Goal: Register for event/course

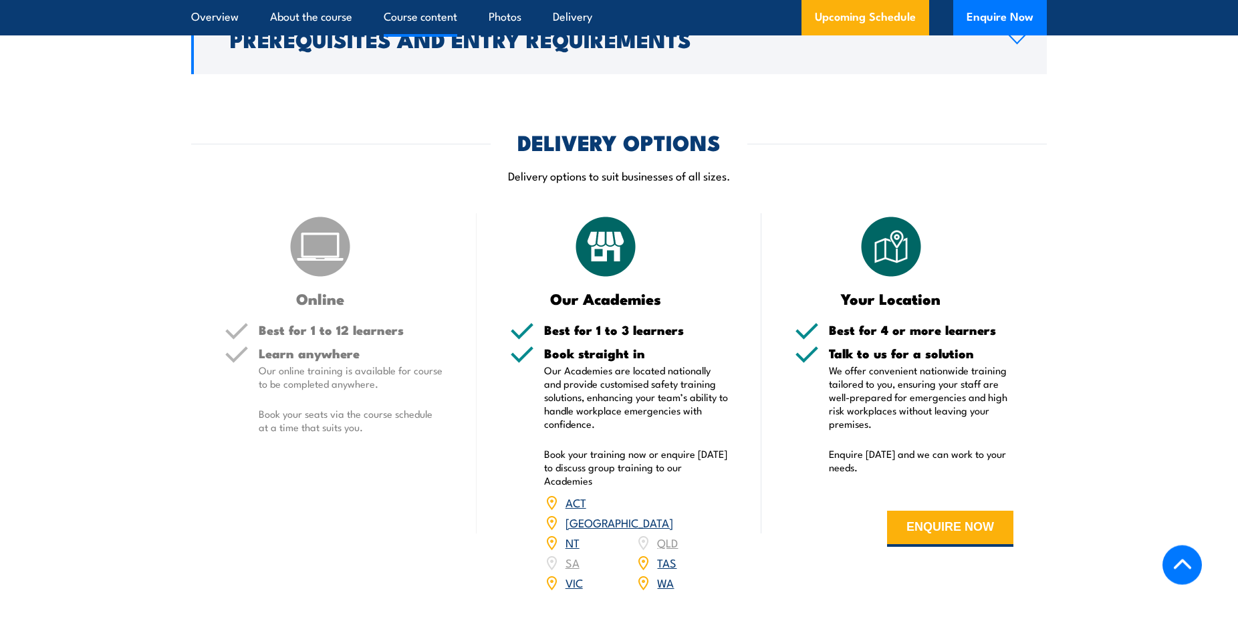
scroll to position [1637, 0]
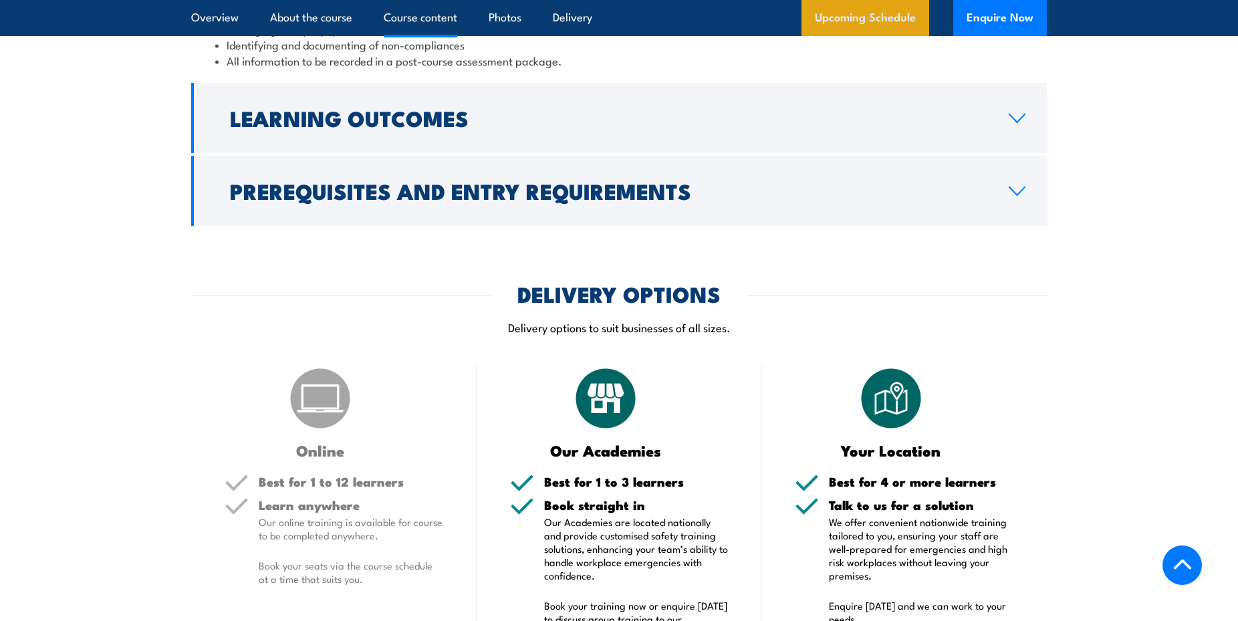
click at [858, 22] on link "Upcoming Schedule" at bounding box center [866, 18] width 128 height 36
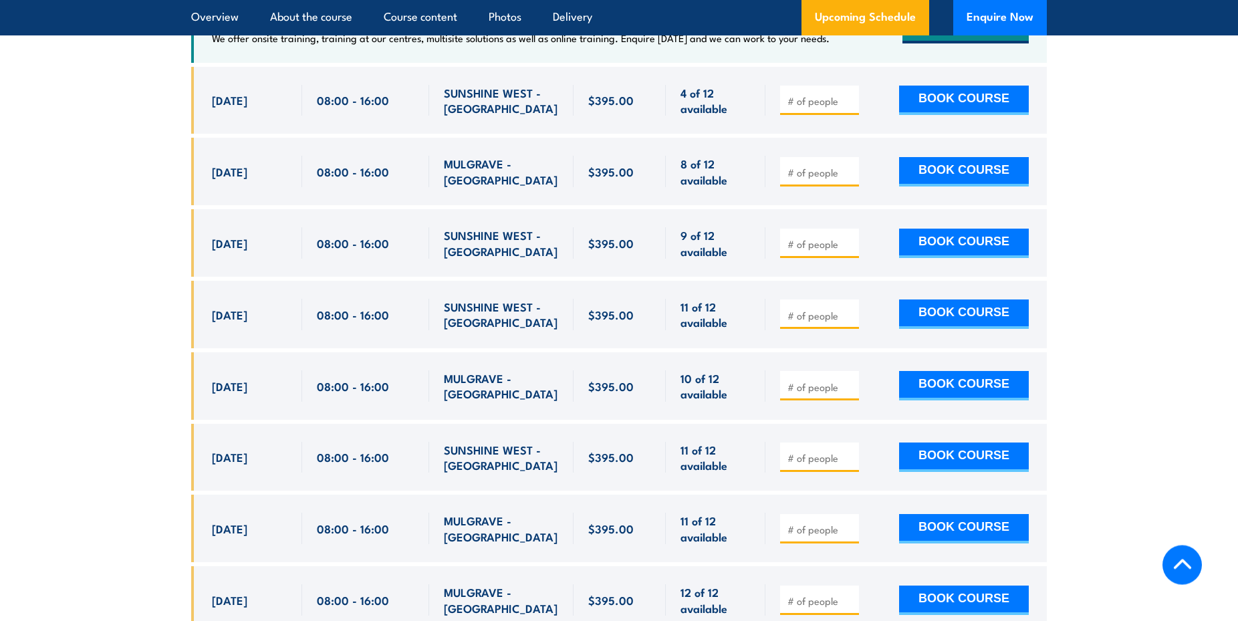
scroll to position [2619, 0]
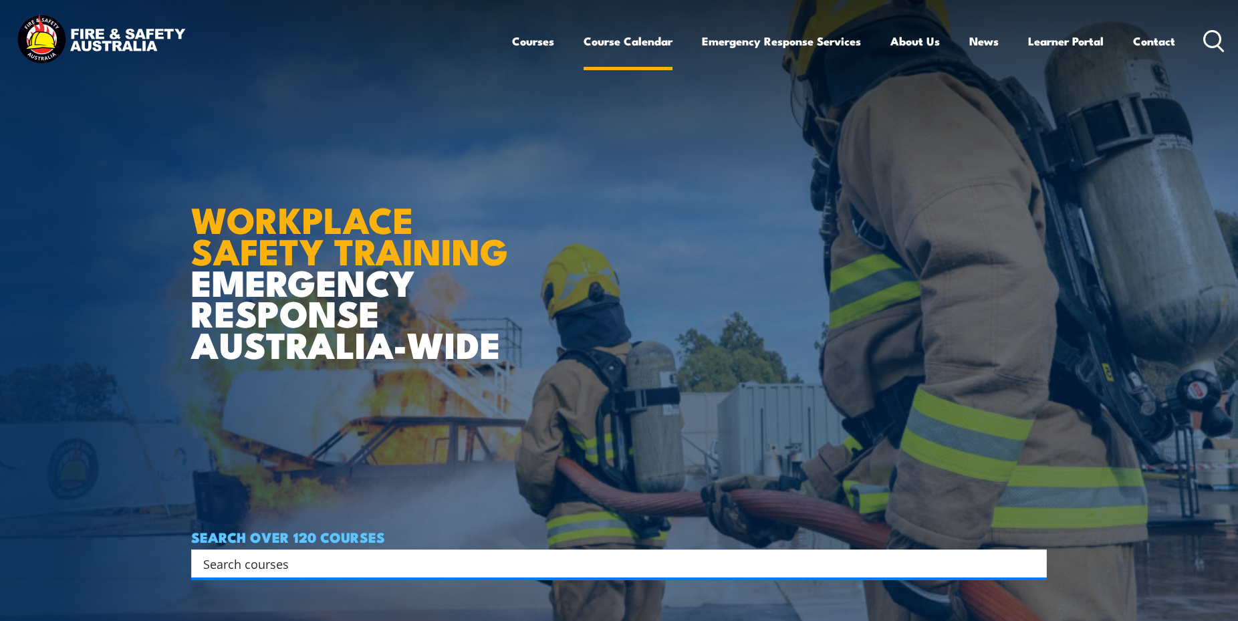
click at [610, 36] on link "Course Calendar" at bounding box center [628, 40] width 89 height 35
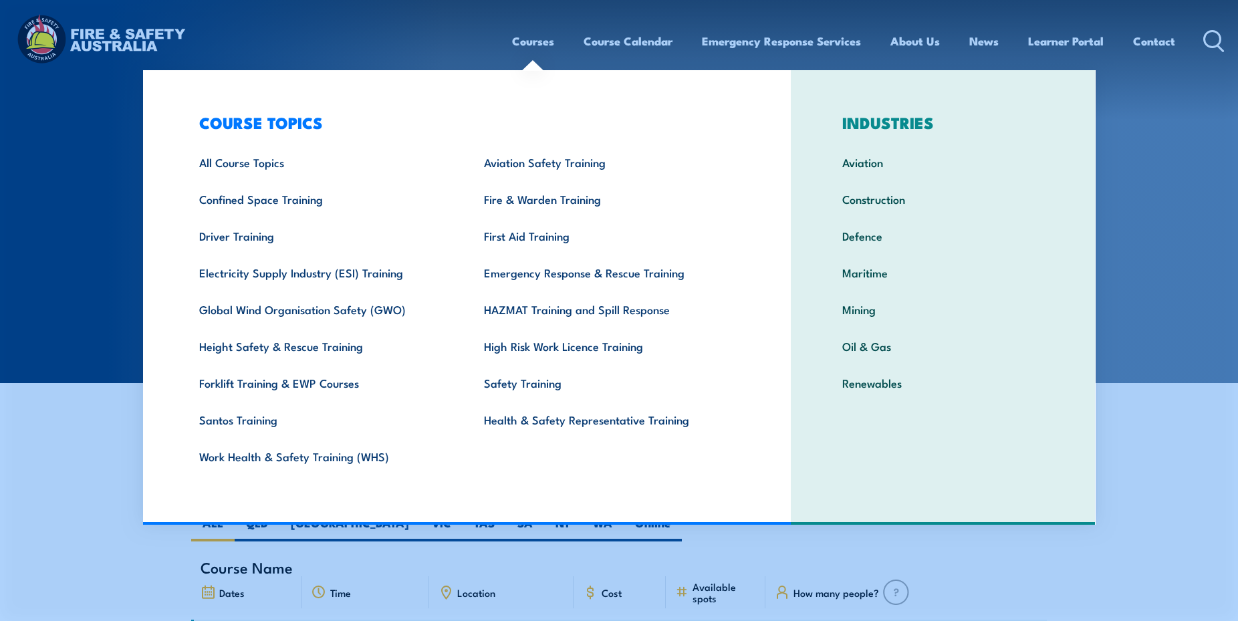
click at [524, 41] on link "Courses" at bounding box center [533, 40] width 42 height 35
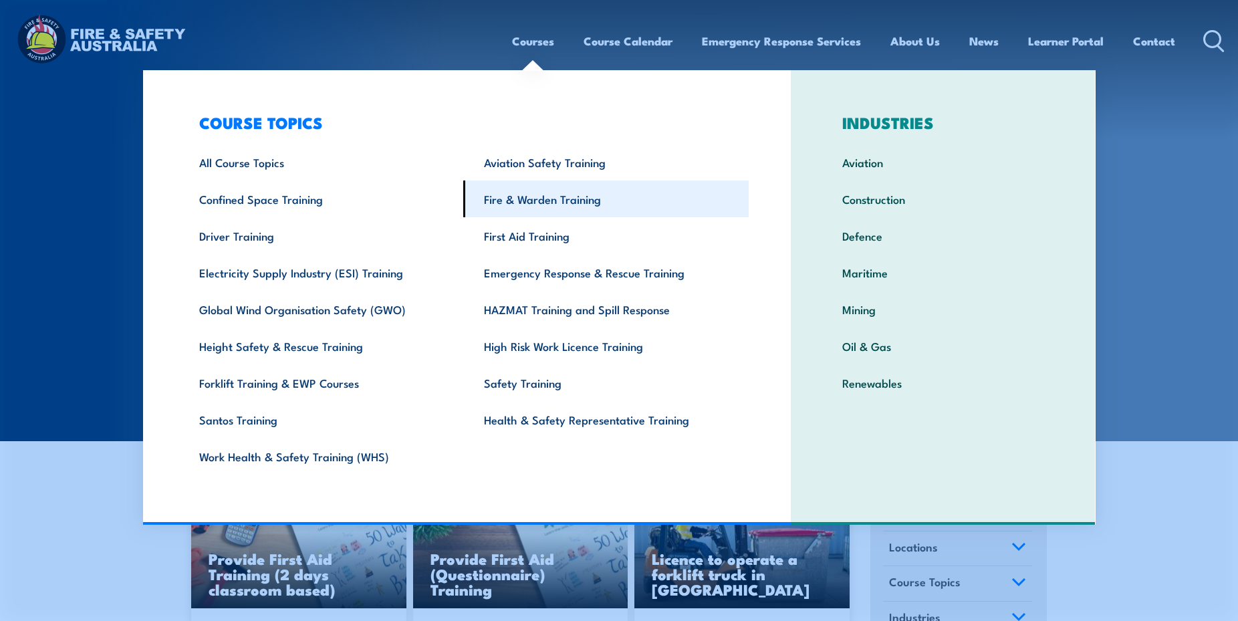
click at [527, 200] on link "Fire & Warden Training" at bounding box center [605, 199] width 285 height 37
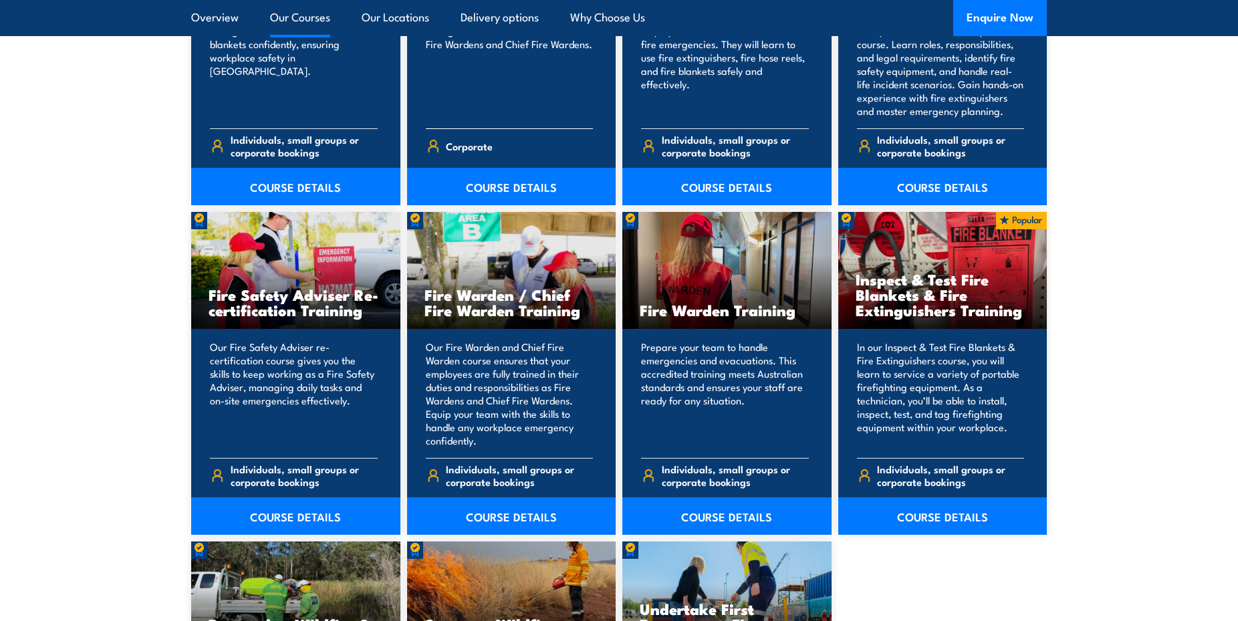
scroll to position [1637, 0]
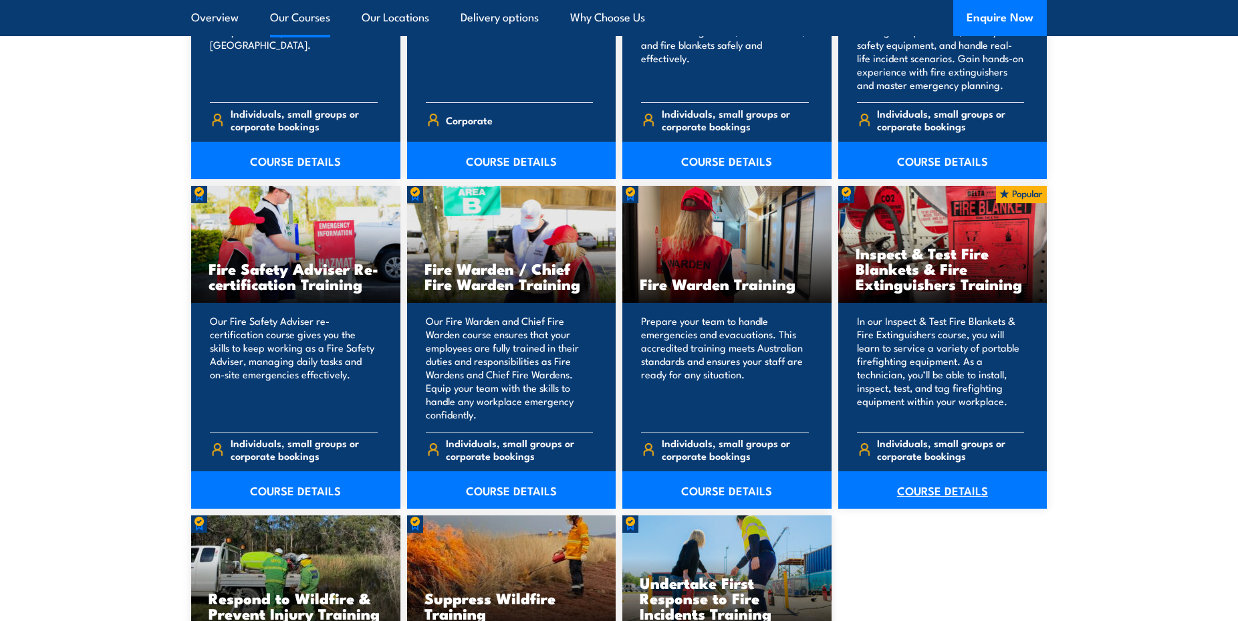
click at [954, 481] on link "COURSE DETAILS" at bounding box center [942, 489] width 209 height 37
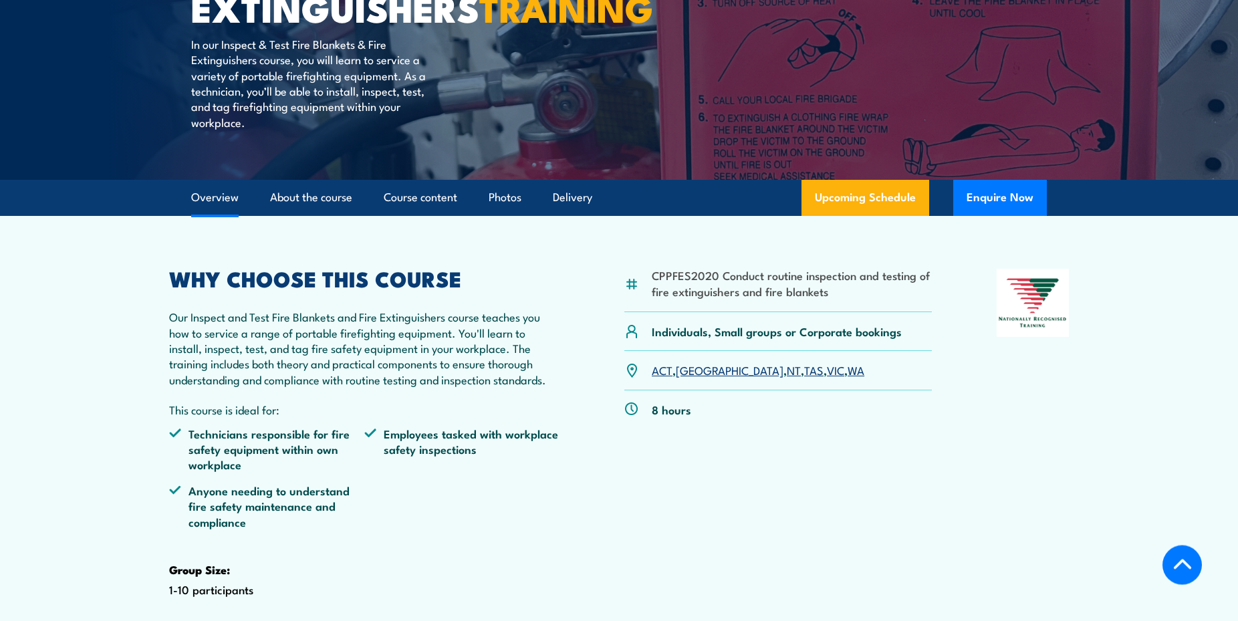
scroll to position [341, 0]
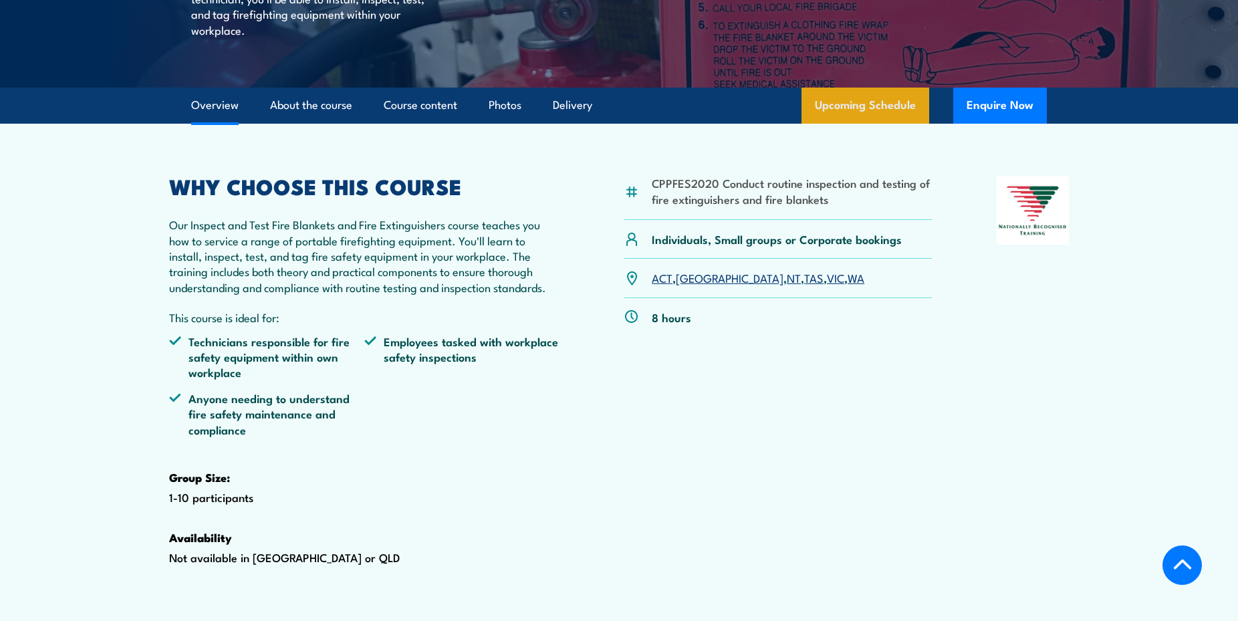
click at [858, 124] on link "Upcoming Schedule" at bounding box center [866, 106] width 128 height 36
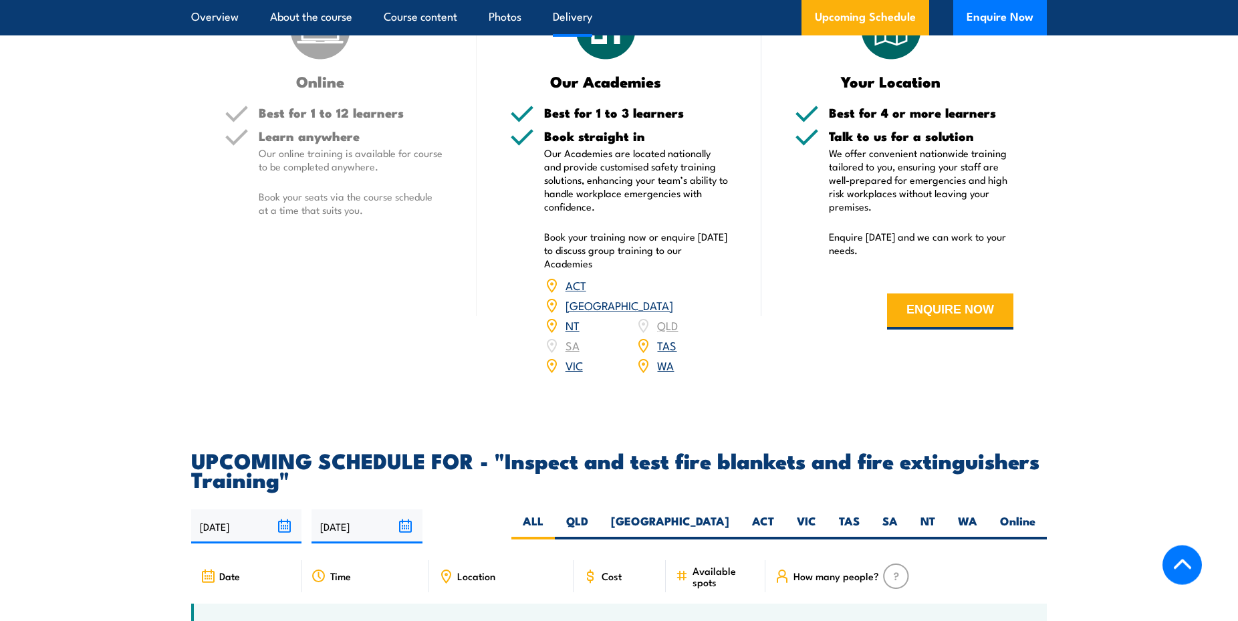
scroll to position [2278, 0]
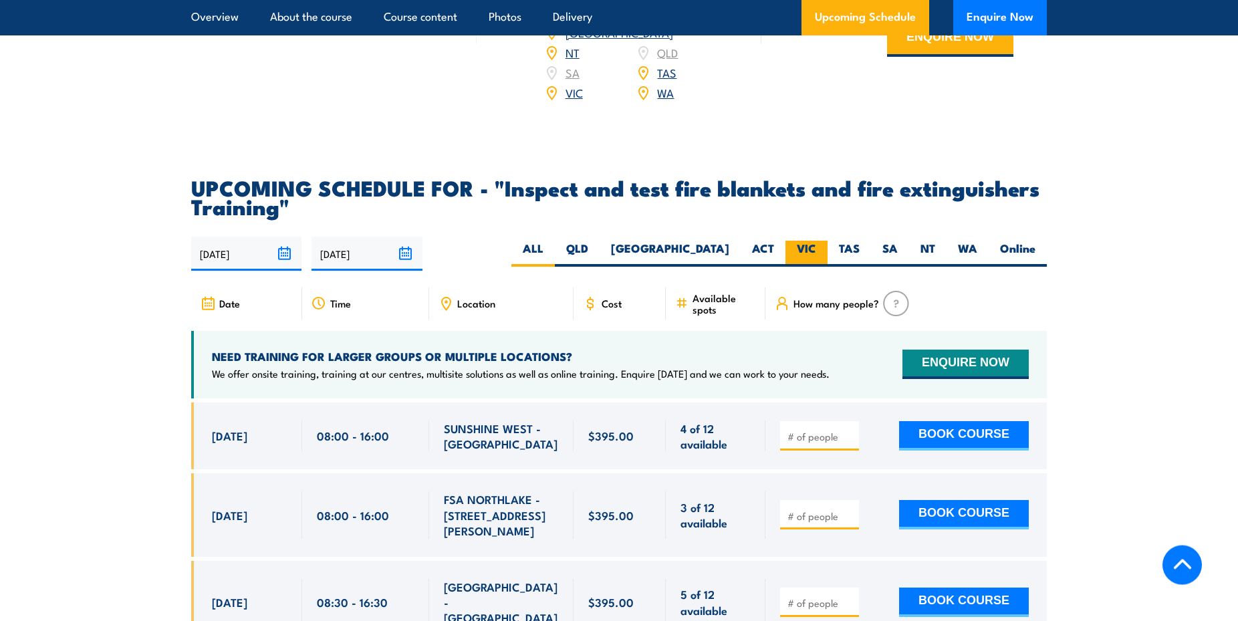
click at [813, 267] on label "VIC" at bounding box center [807, 254] width 42 height 26
click at [816, 249] on input "VIC" at bounding box center [820, 245] width 9 height 9
radio input "true"
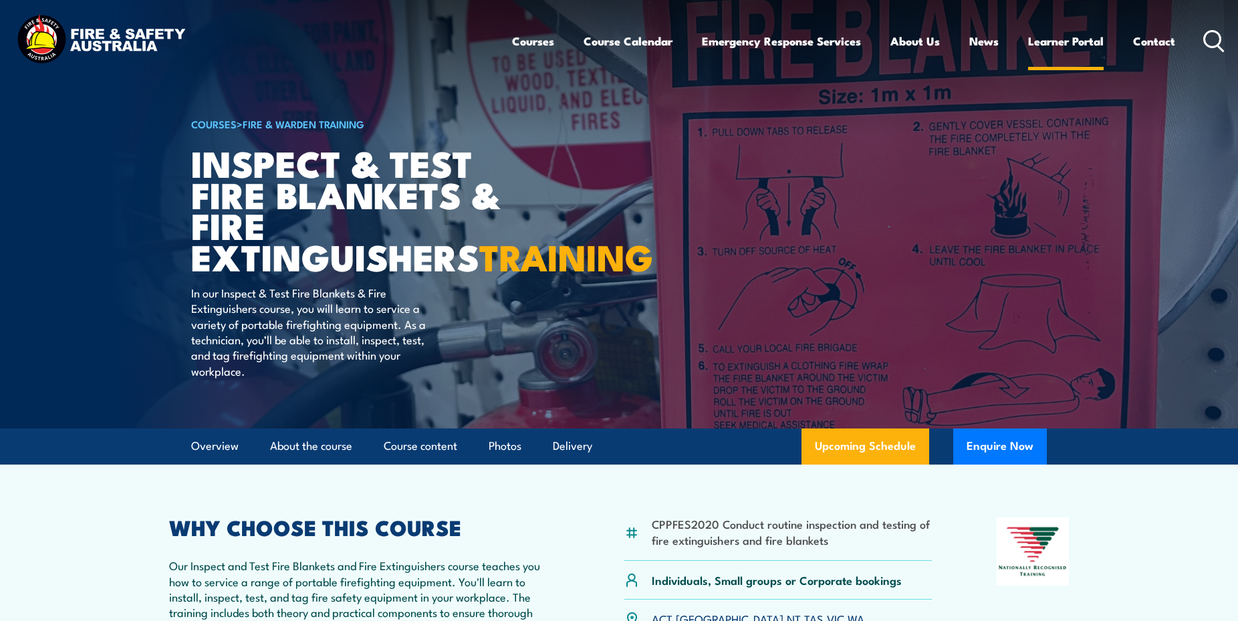
click at [1055, 43] on link "Learner Portal" at bounding box center [1066, 40] width 76 height 35
